Goal: Understand process/instructions: Learn about a topic

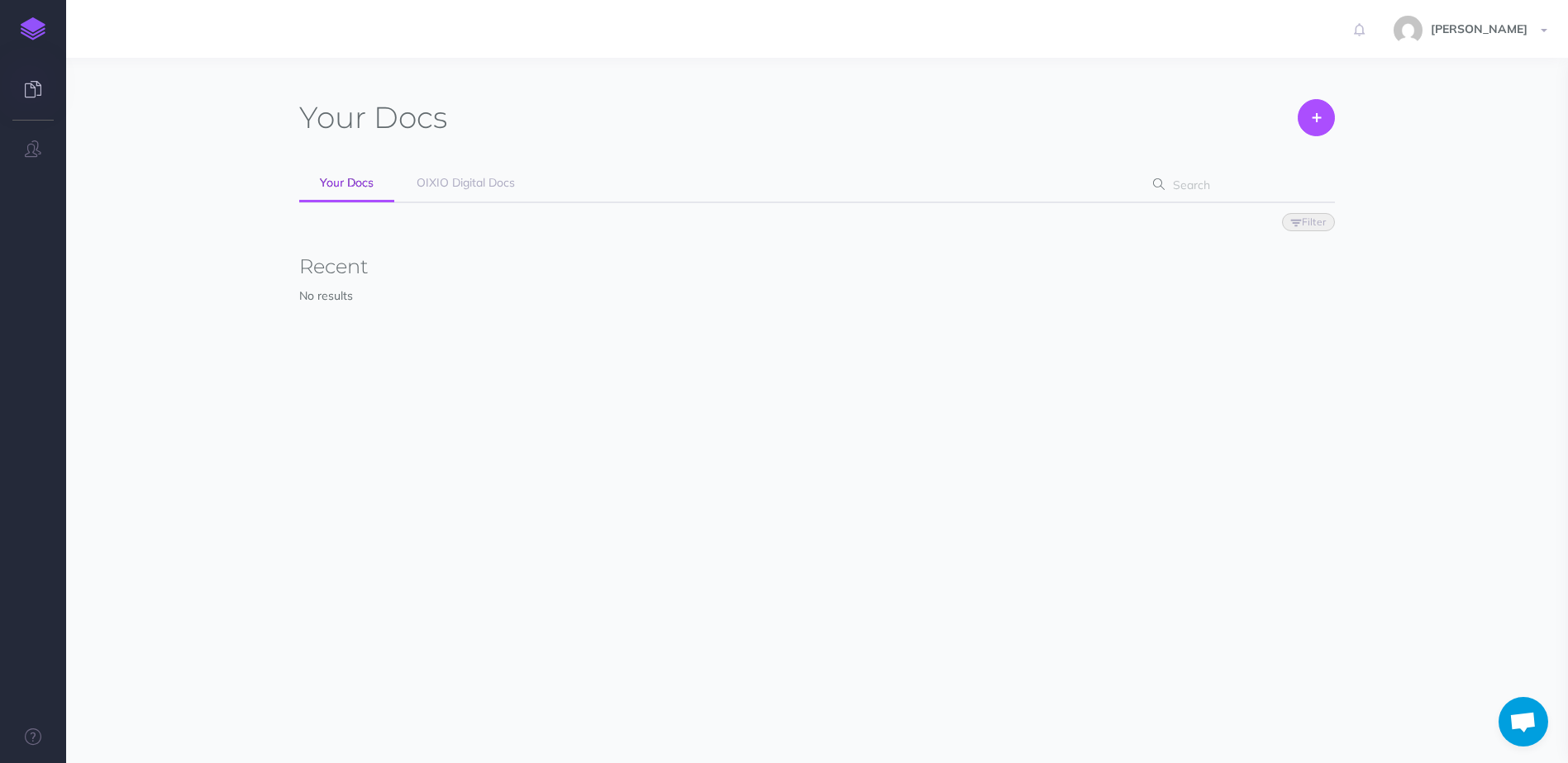
click at [32, 84] on icon at bounding box center [33, 89] width 16 height 16
click at [483, 192] on link "OIXIO Digital Docs" at bounding box center [466, 184] width 140 height 37
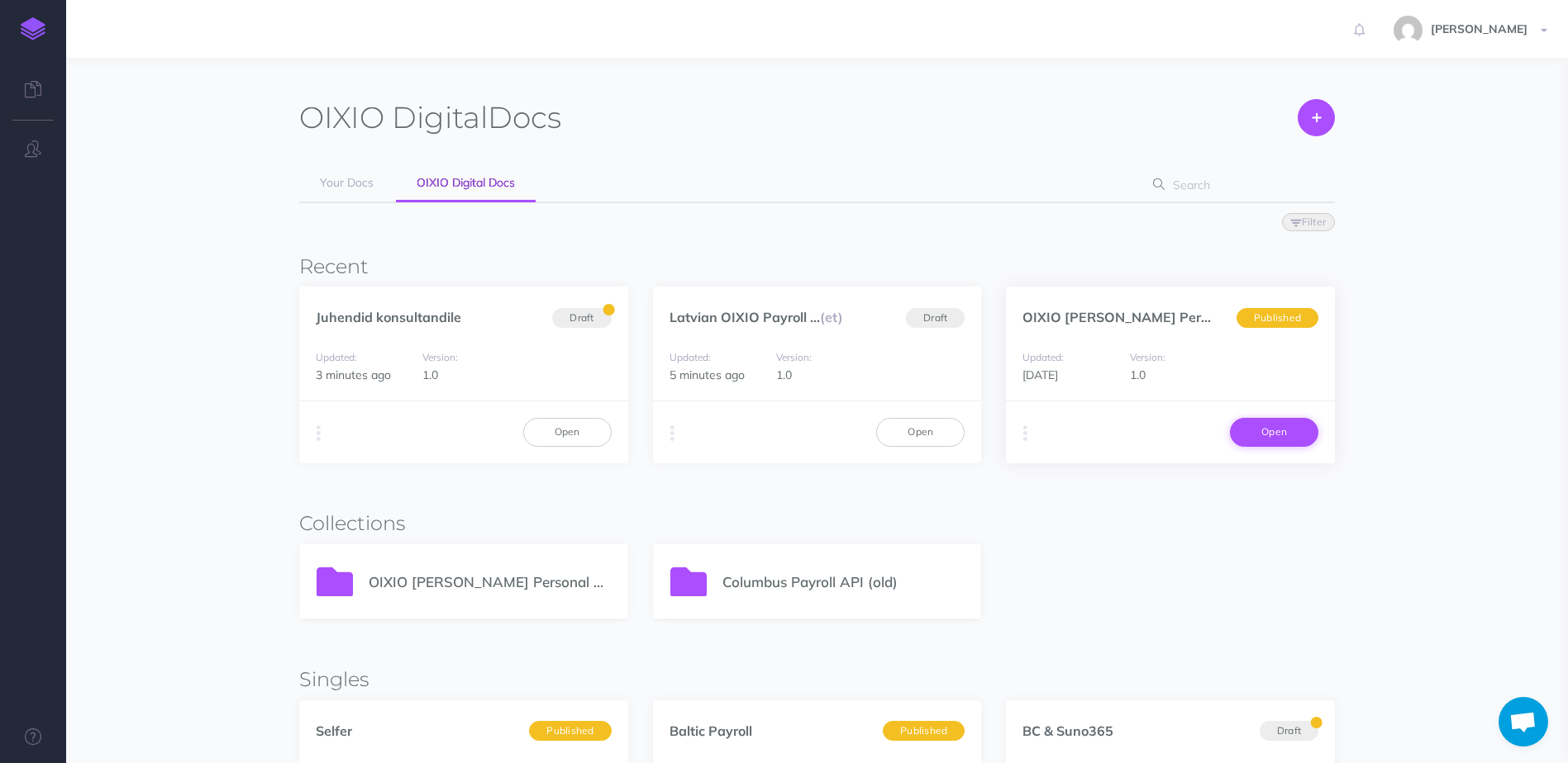
click at [1276, 436] on link "Open" at bounding box center [1274, 432] width 89 height 28
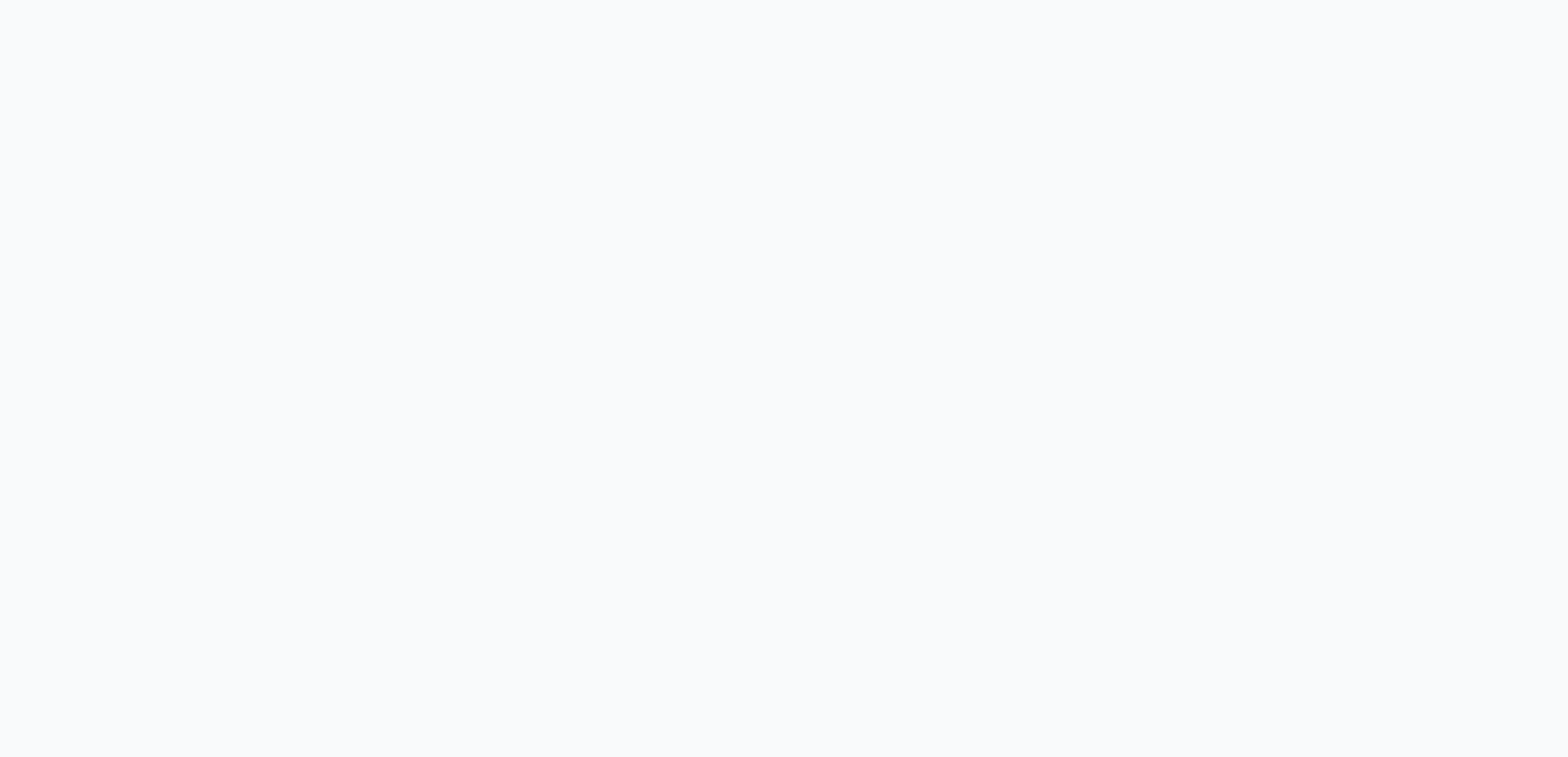
select select "et"
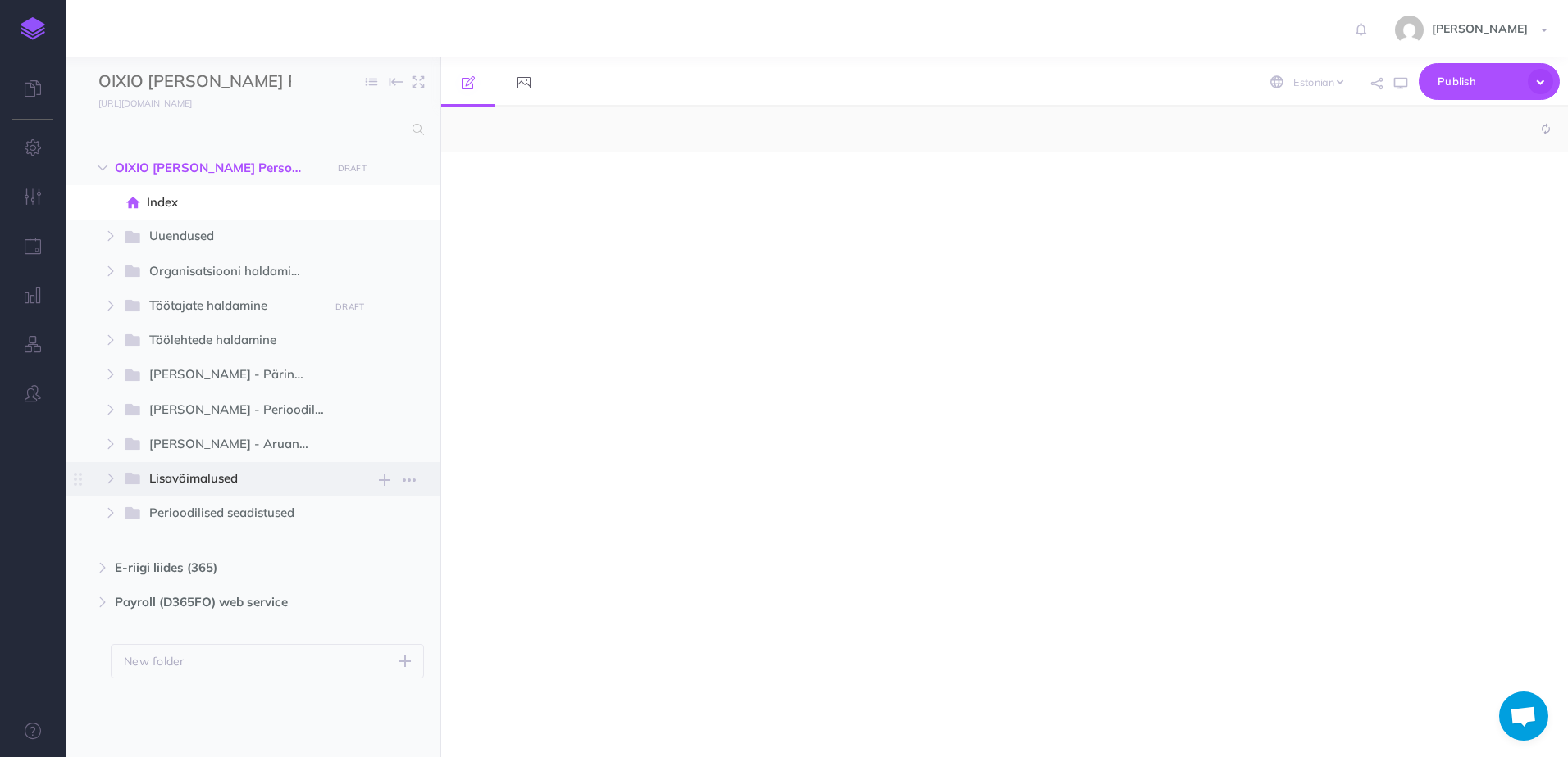
select select "null"
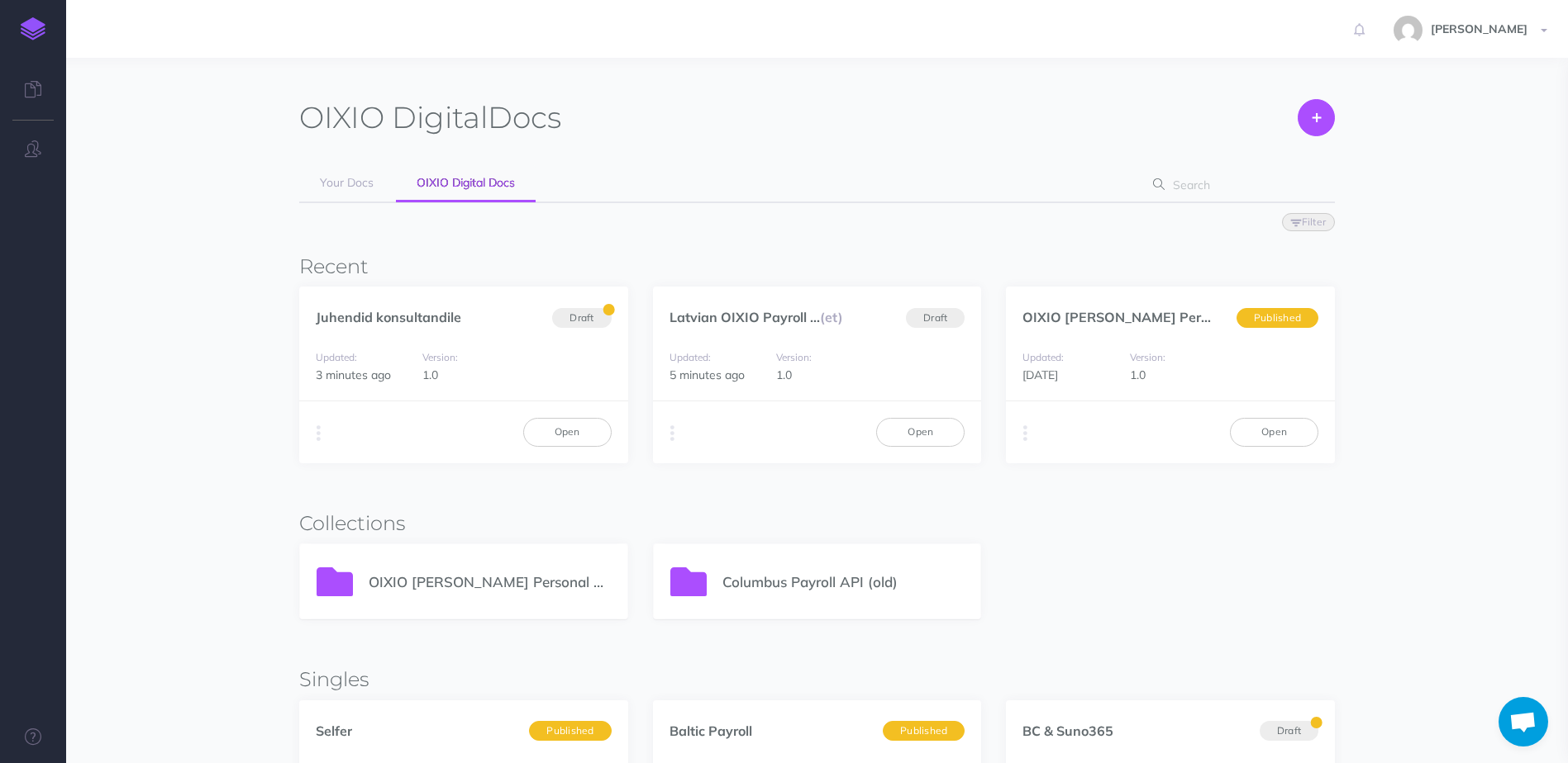
click at [29, 28] on img at bounding box center [33, 28] width 25 height 23
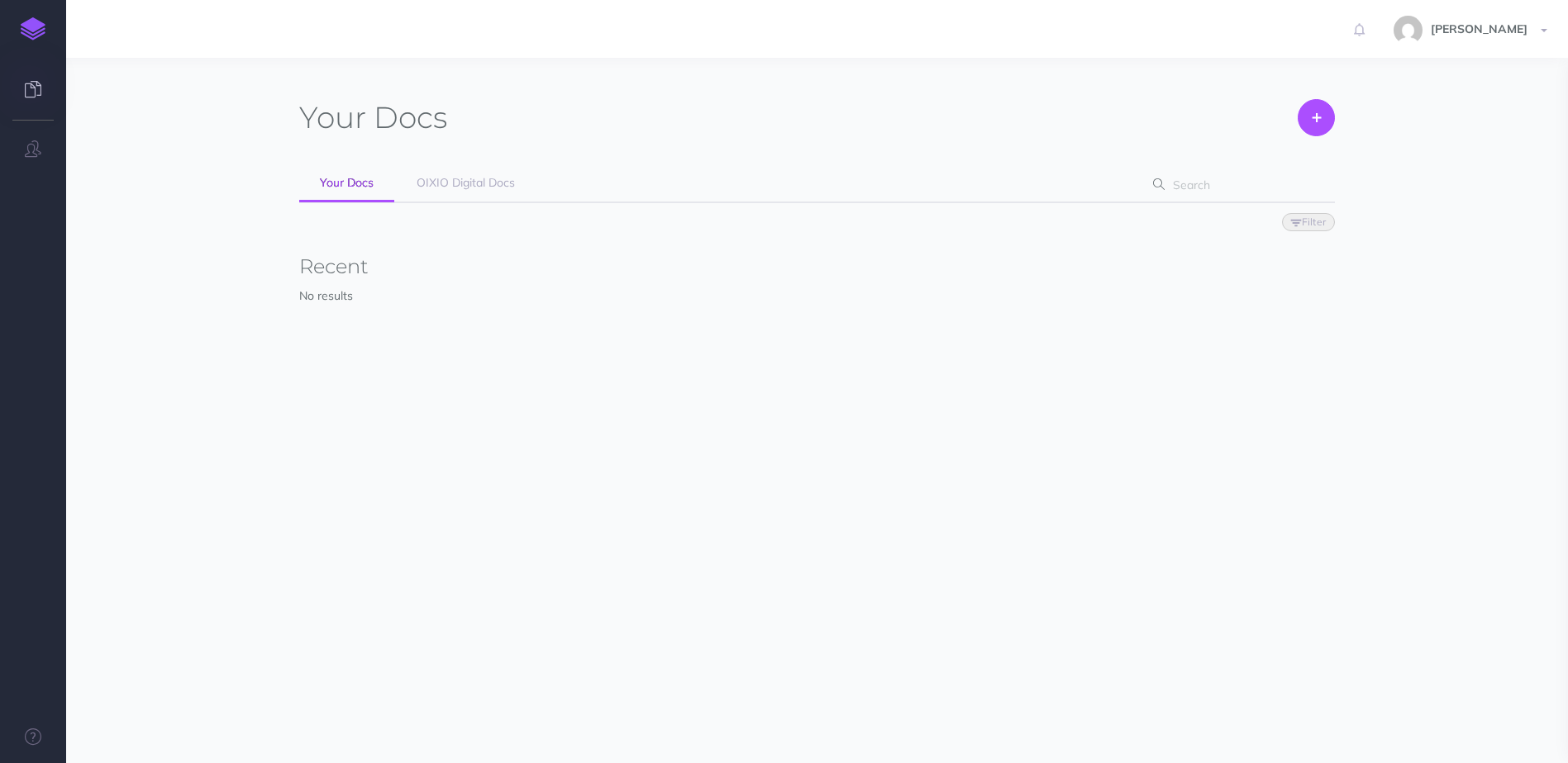
click at [38, 84] on icon at bounding box center [33, 89] width 16 height 16
click at [500, 180] on span "OIXIO Digital Docs" at bounding box center [466, 182] width 98 height 15
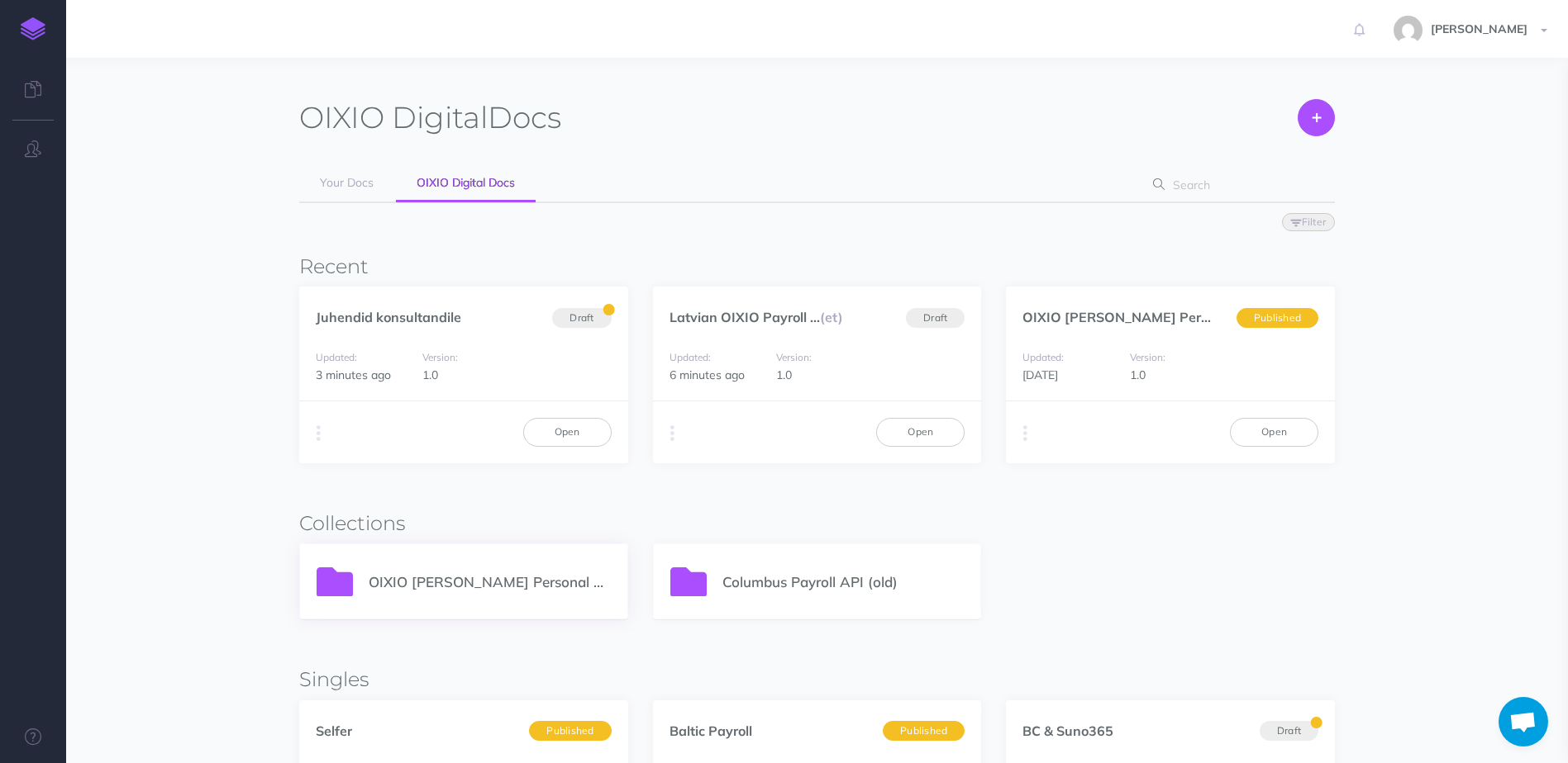
click at [402, 571] on p "OIXIO [PERSON_NAME] Personal 365" at bounding box center [489, 582] width 242 height 22
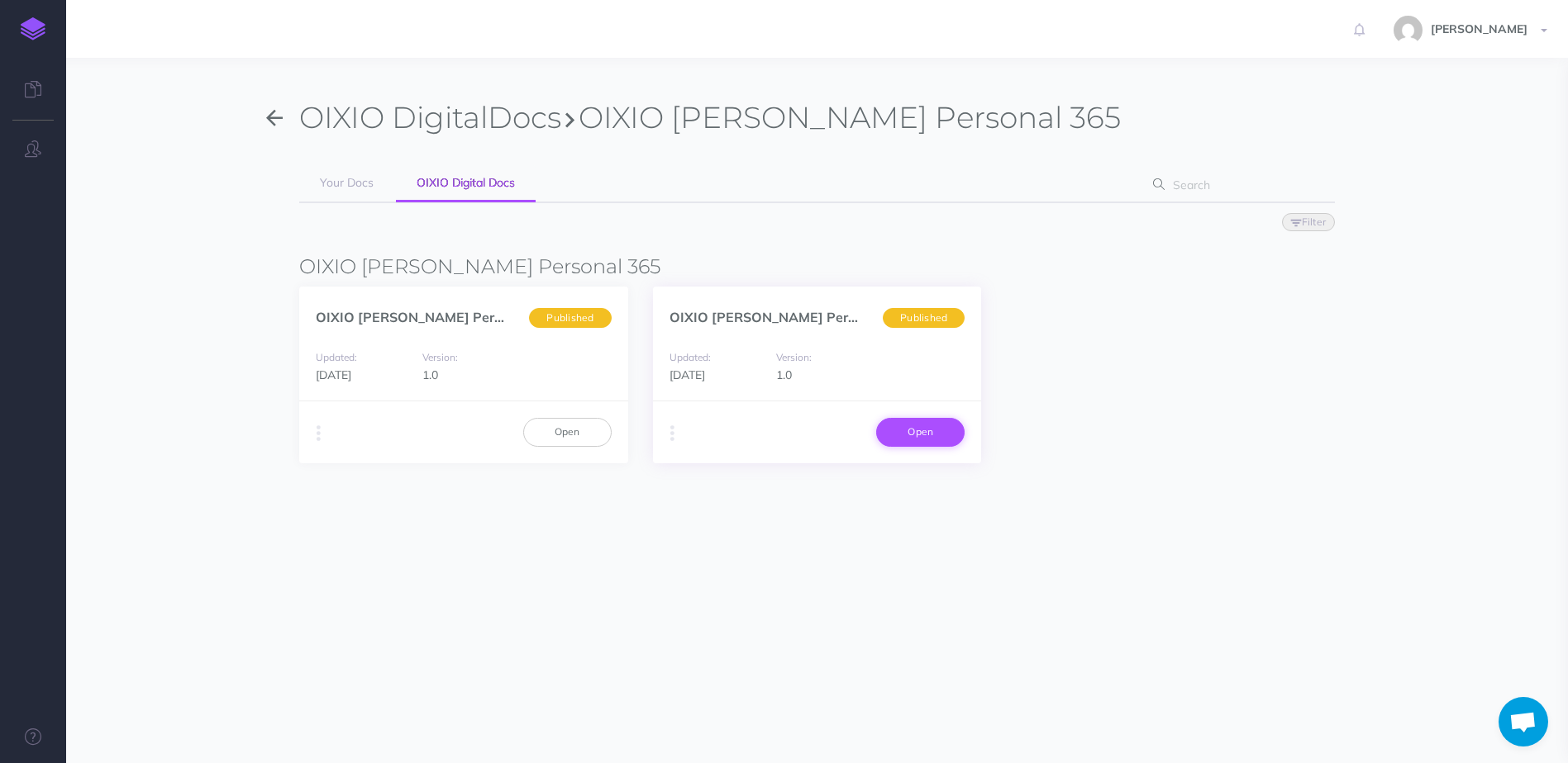
click at [910, 426] on link "Open" at bounding box center [920, 432] width 89 height 28
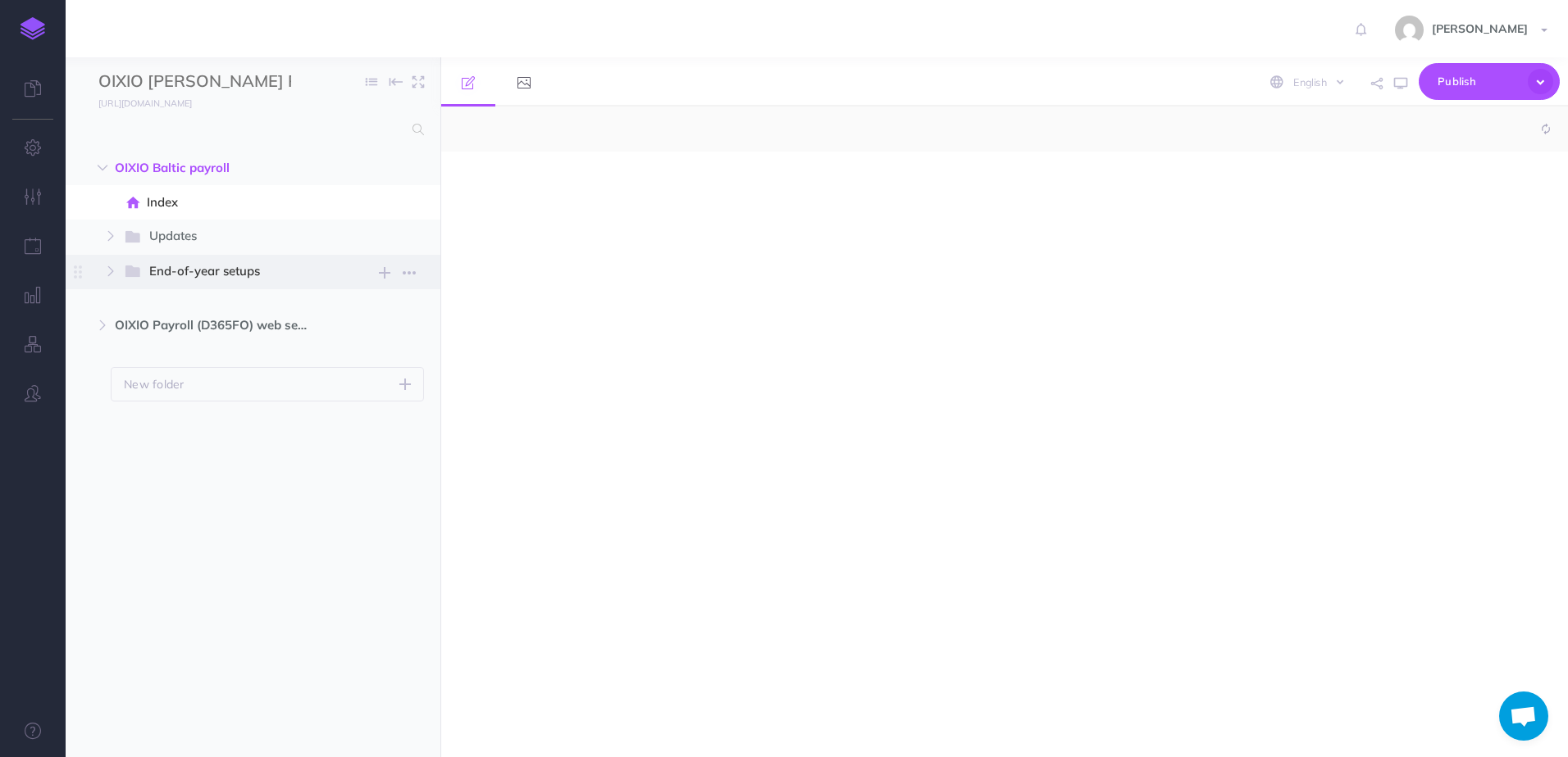
select select "null"
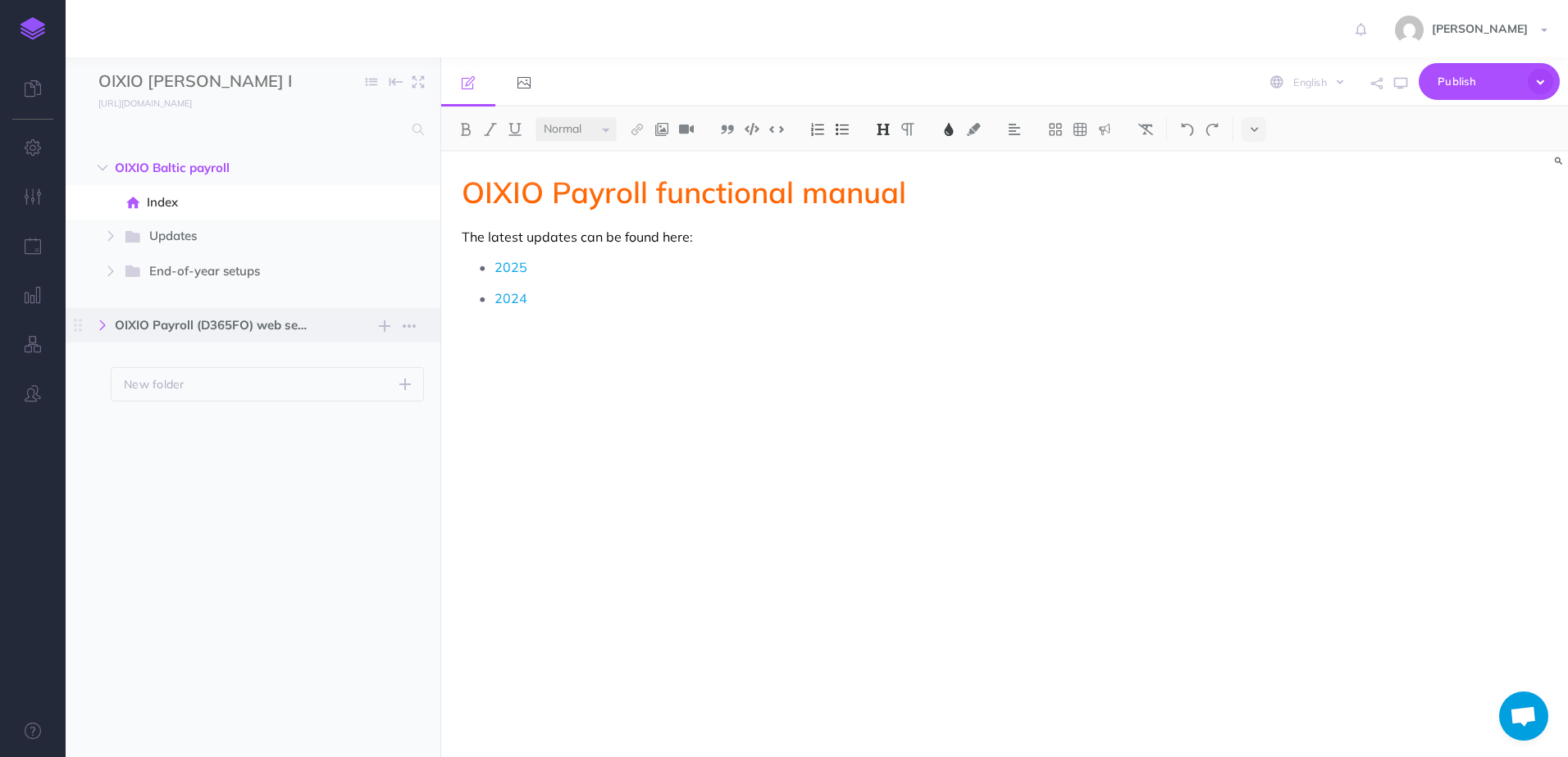
click at [98, 330] on button "button" at bounding box center [103, 325] width 29 height 20
click at [31, 95] on icon at bounding box center [33, 88] width 16 height 16
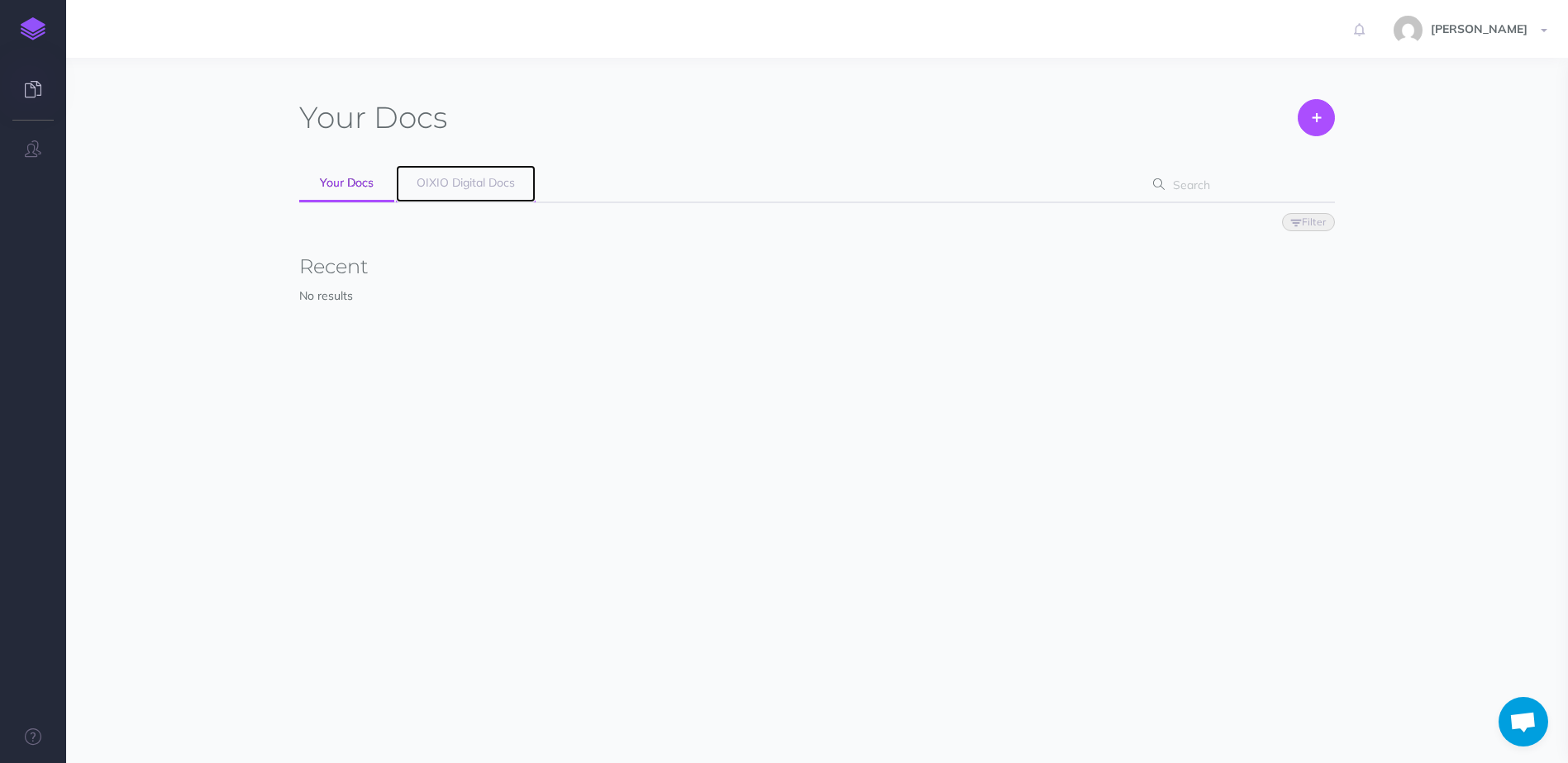
click at [462, 188] on span "OIXIO Digital Docs" at bounding box center [466, 182] width 98 height 15
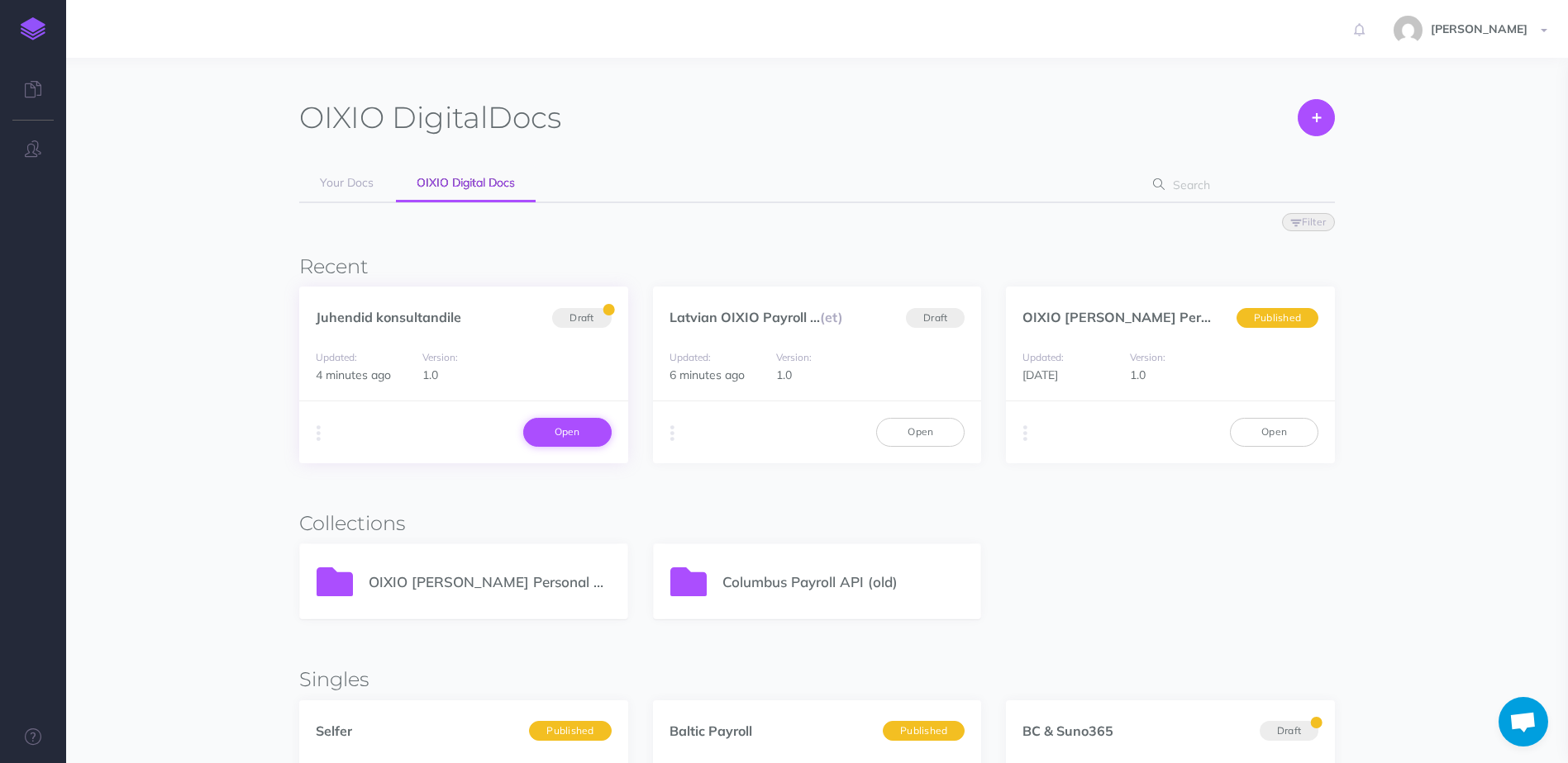
click at [585, 436] on link "Open" at bounding box center [568, 432] width 89 height 28
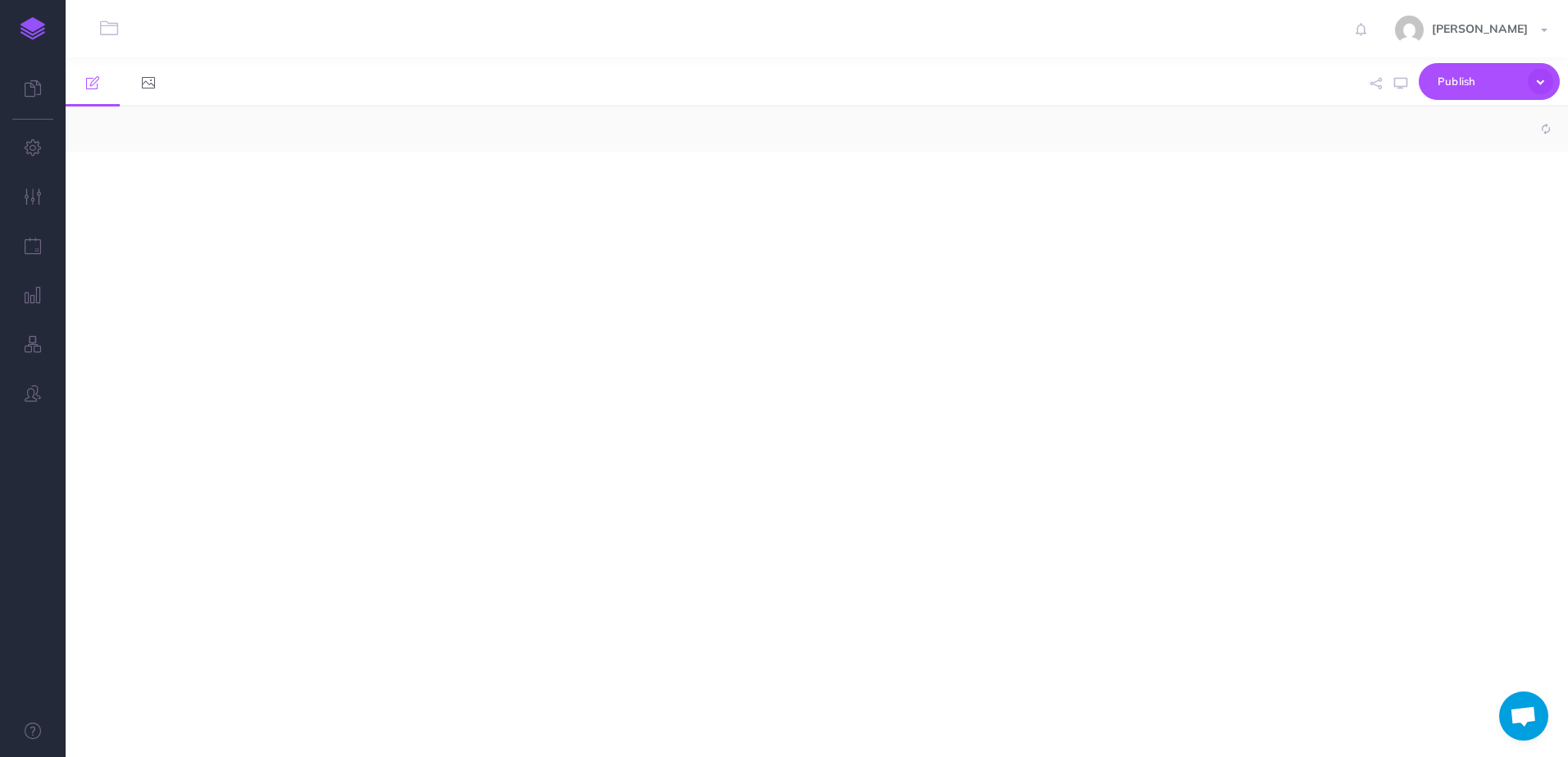
select select "null"
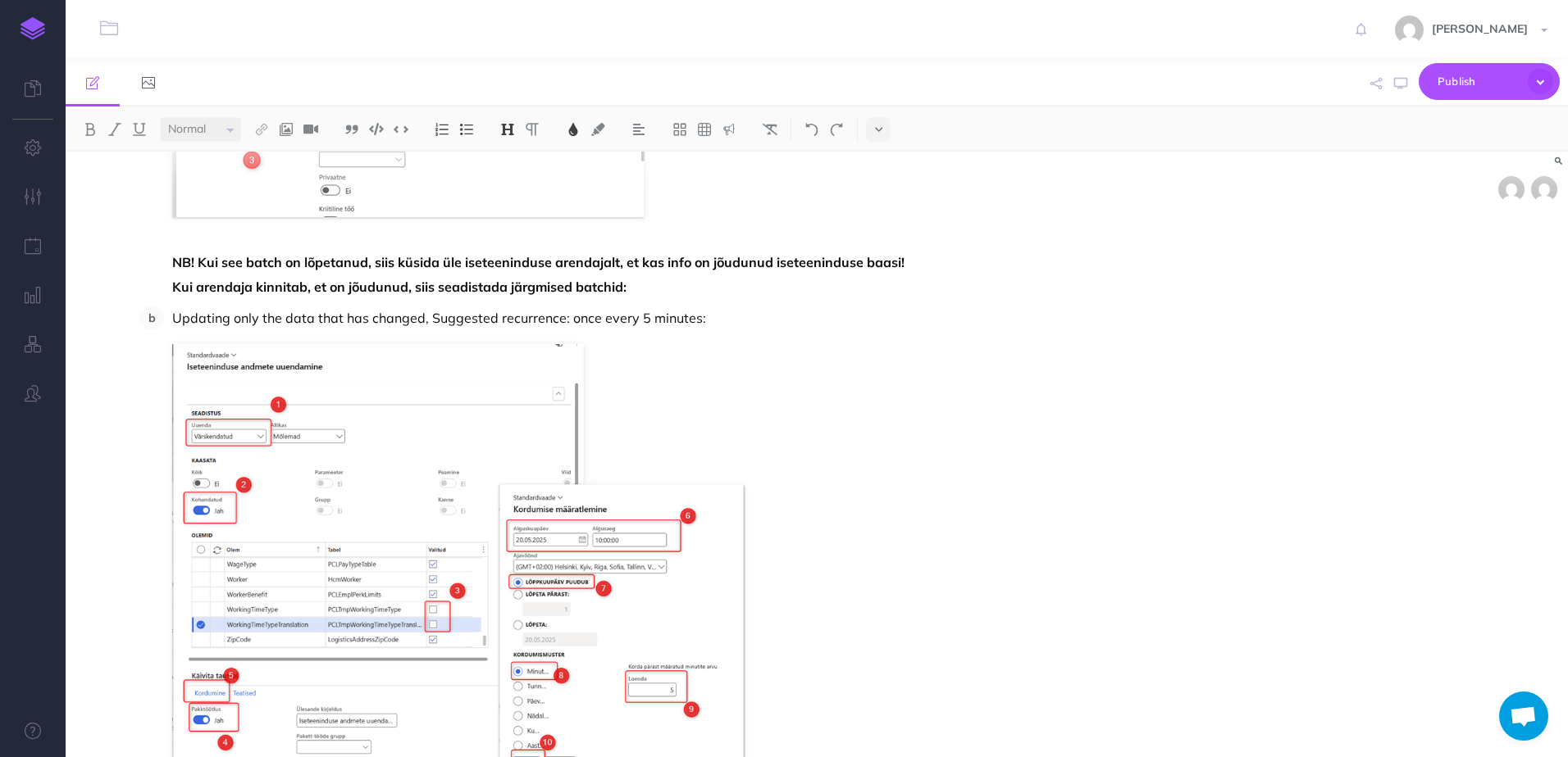
scroll to position [2950, 0]
